Goal: Transaction & Acquisition: Purchase product/service

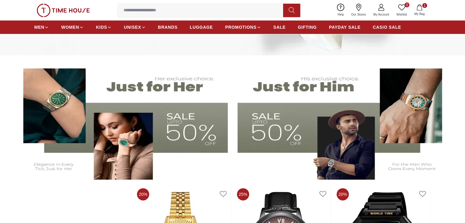
scroll to position [160, 0]
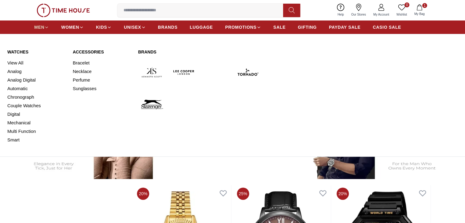
click at [47, 25] on icon at bounding box center [46, 27] width 5 height 5
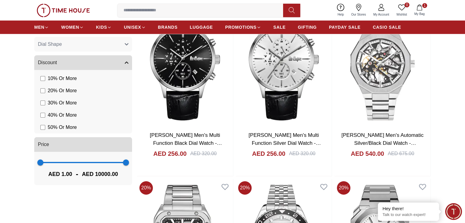
scroll to position [448, 0]
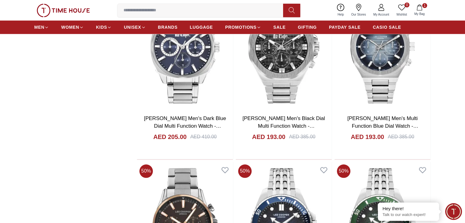
scroll to position [644, 0]
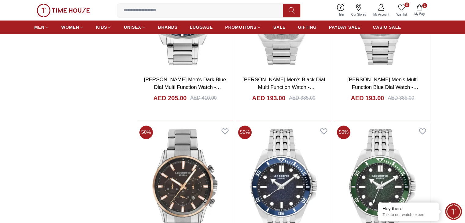
scroll to position [683, 0]
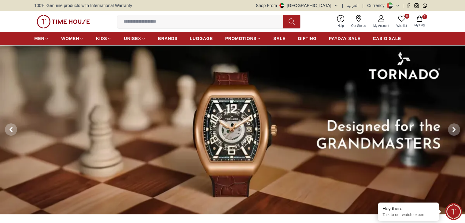
click at [143, 105] on img at bounding box center [232, 129] width 465 height 169
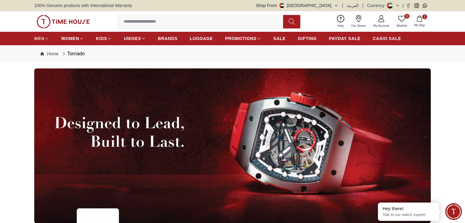
click at [49, 38] on icon at bounding box center [46, 38] width 5 height 5
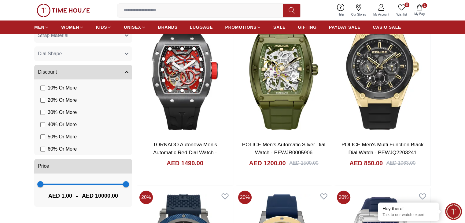
scroll to position [439, 0]
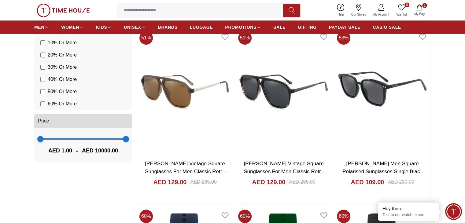
scroll to position [419, 0]
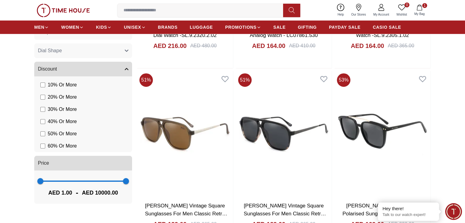
scroll to position [379, 0]
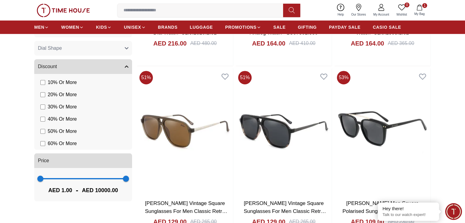
click at [46, 130] on label "50 % Or More" at bounding box center [58, 131] width 36 height 7
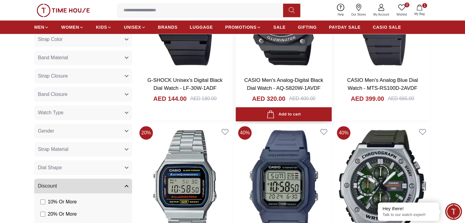
scroll to position [325, 0]
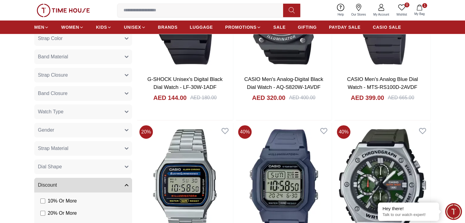
click at [128, 112] on icon "button" at bounding box center [127, 112] width 4 height 4
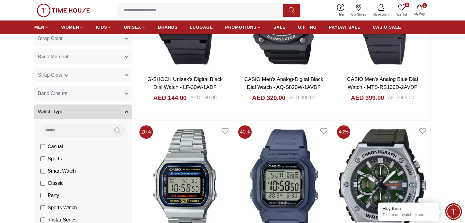
click at [65, 146] on li "Casual" at bounding box center [84, 147] width 95 height 12
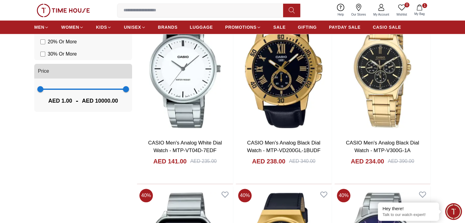
scroll to position [619, 0]
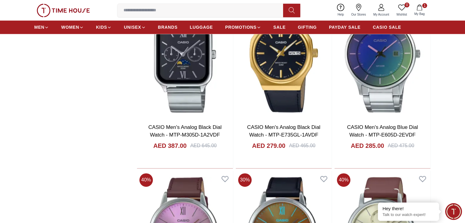
scroll to position [813, 0]
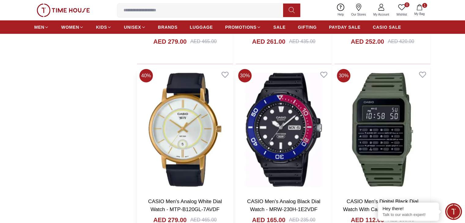
scroll to position [1632, 0]
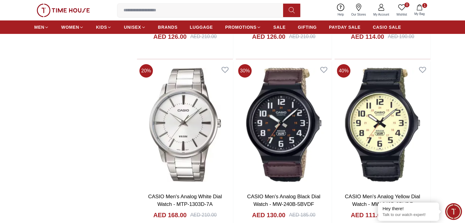
scroll to position [2173, 0]
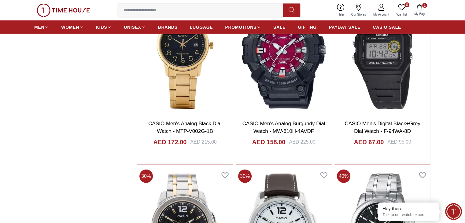
scroll to position [3855, 0]
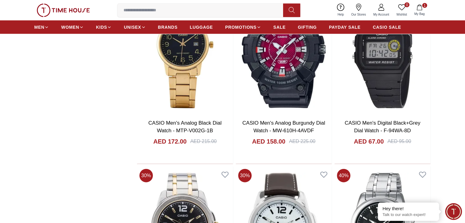
click at [357, 10] on icon at bounding box center [358, 7] width 7 height 7
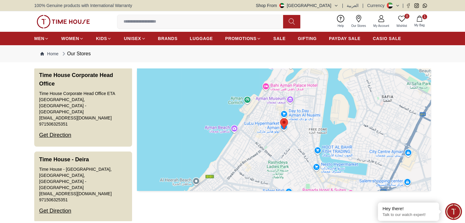
scroll to position [835, 0]
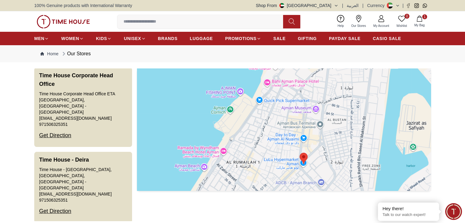
click at [336, 6] on icon "button" at bounding box center [336, 5] width 5 height 5
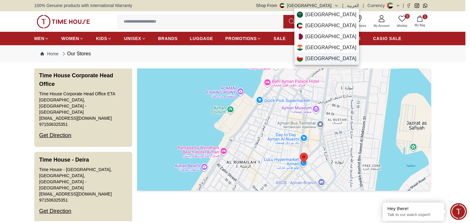
click at [314, 55] on span "Oman" at bounding box center [330, 58] width 51 height 7
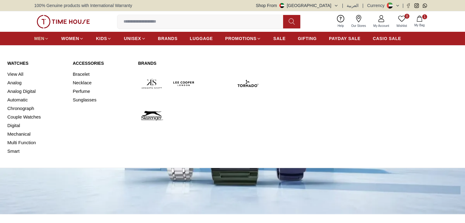
click at [38, 37] on span "MEN" at bounding box center [39, 38] width 10 height 6
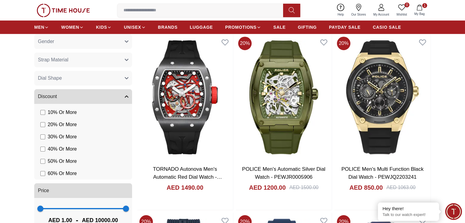
scroll to position [416, 0]
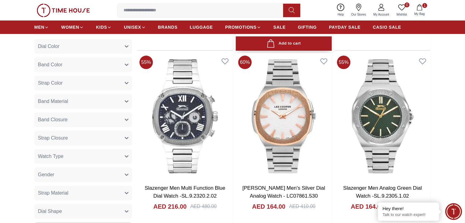
scroll to position [216, 0]
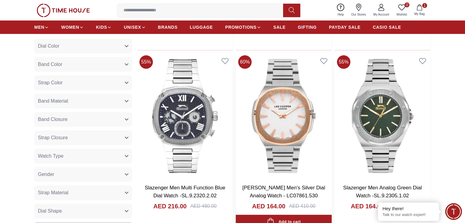
click at [243, 185] on link "[PERSON_NAME] Men's Silver Dial Analog Watch - LC07861.530" at bounding box center [284, 192] width 83 height 14
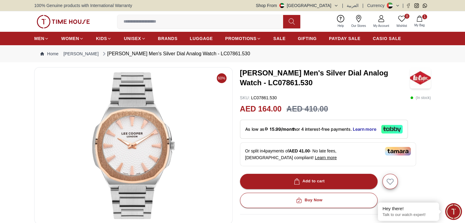
click at [337, 7] on icon "button" at bounding box center [336, 5] width 5 height 5
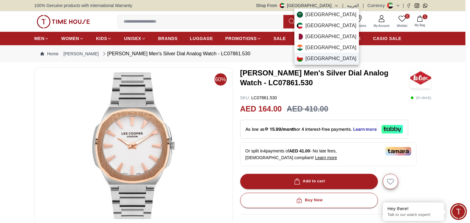
click at [304, 60] on div "Oman" at bounding box center [326, 58] width 65 height 11
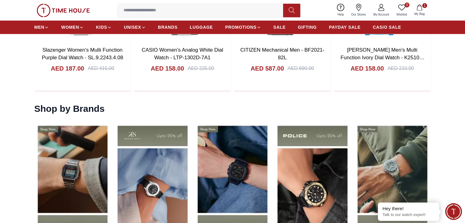
scroll to position [781, 0]
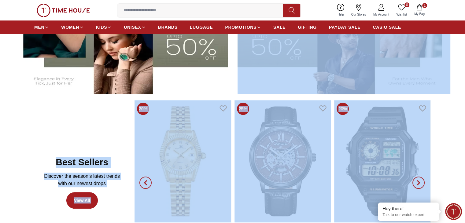
drag, startPoint x: 384, startPoint y: 90, endPoint x: 367, endPoint y: -27, distance: 117.8
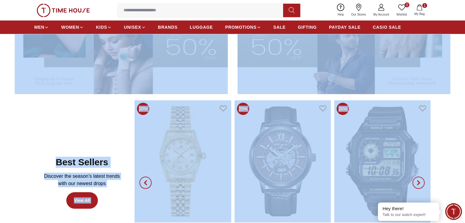
scroll to position [118, 0]
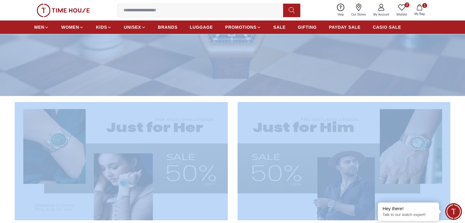
click at [454, 124] on section at bounding box center [232, 161] width 465 height 118
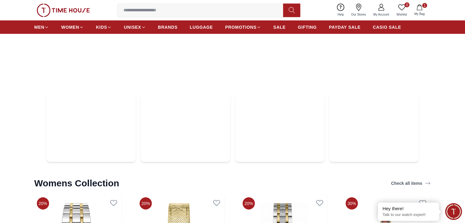
scroll to position [1828, 0]
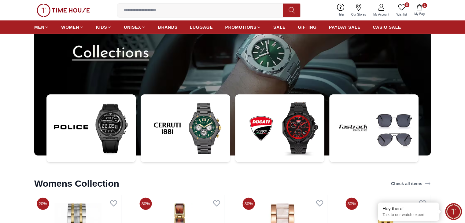
click at [208, 121] on img at bounding box center [185, 129] width 89 height 68
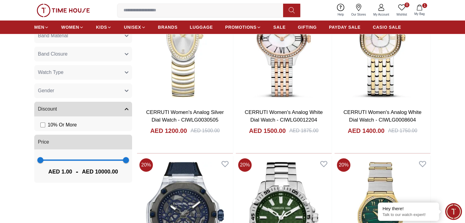
scroll to position [335, 0]
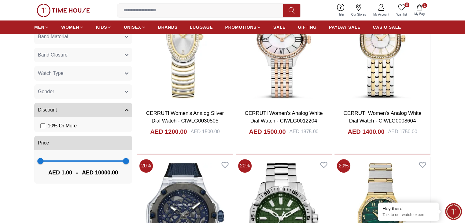
click at [319, 137] on div "20 % CERRUTI Women's Analog Silver Dial Watch - CIWLG0030505 AED 1200.00 AED 15…" at bounding box center [284, 155] width 294 height 355
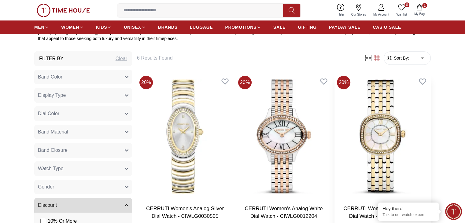
scroll to position [246, 0]
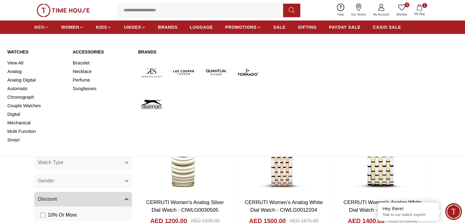
click at [40, 26] on span "MEN" at bounding box center [39, 27] width 10 height 6
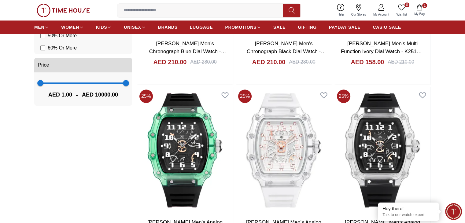
scroll to position [540, 0]
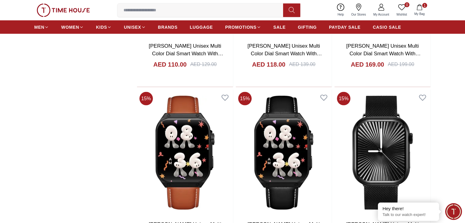
scroll to position [1252, 0]
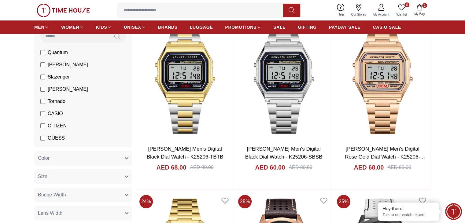
scroll to position [76, 0]
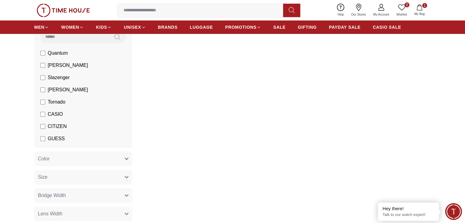
scroll to position [46, 0]
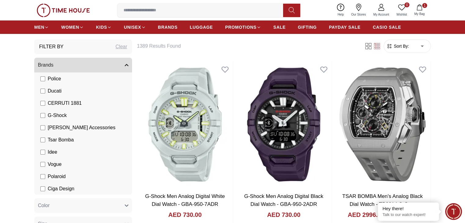
scroll to position [31, 0]
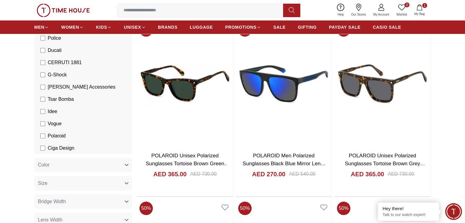
scroll to position [64, 0]
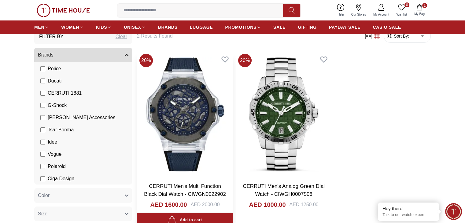
scroll to position [40, 0]
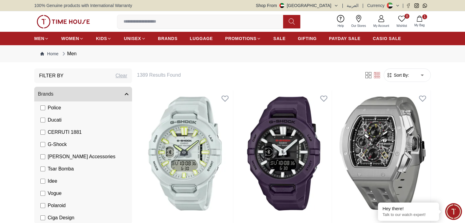
click at [420, 20] on icon "button" at bounding box center [420, 19] width 6 height 6
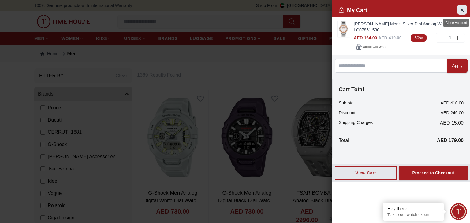
click at [462, 9] on icon "Close Account" at bounding box center [461, 10] width 5 height 8
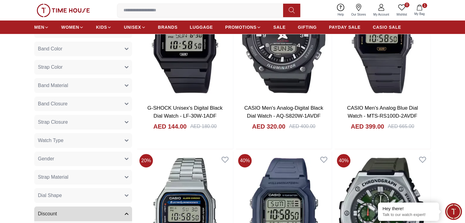
scroll to position [296, 0]
click at [129, 140] on button "Watch Type" at bounding box center [83, 140] width 98 height 15
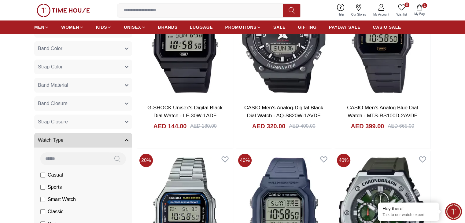
click at [56, 174] on span "Casual" at bounding box center [55, 175] width 15 height 7
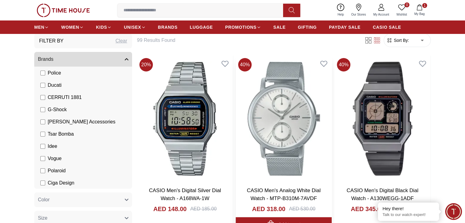
scroll to position [35, 0]
